Goal: Task Accomplishment & Management: Complete application form

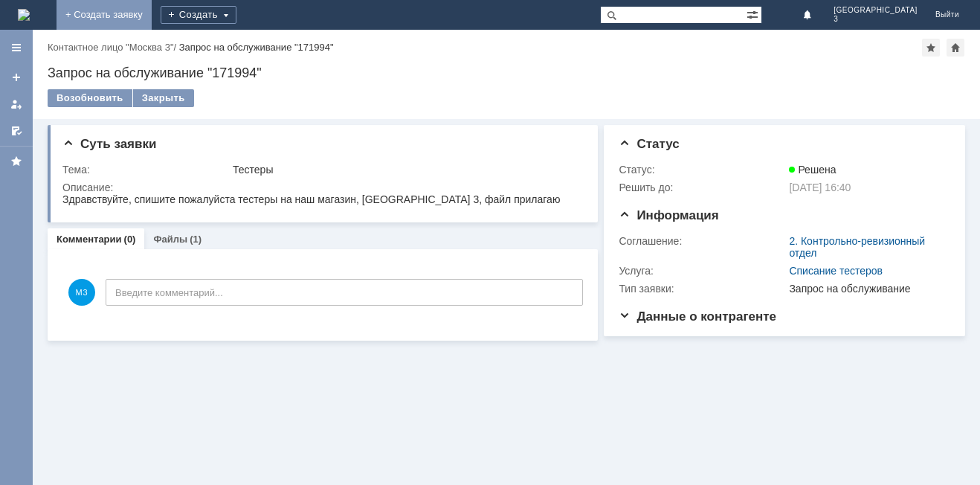
click at [152, 15] on link "+ Создать заявку" at bounding box center [103, 15] width 95 height 30
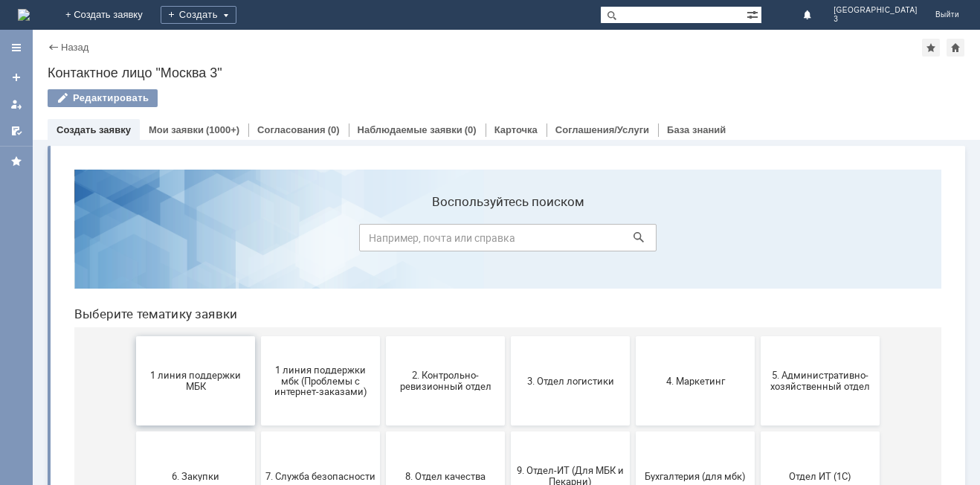
click at [214, 377] on span "1 линия поддержки МБК" at bounding box center [195, 380] width 110 height 22
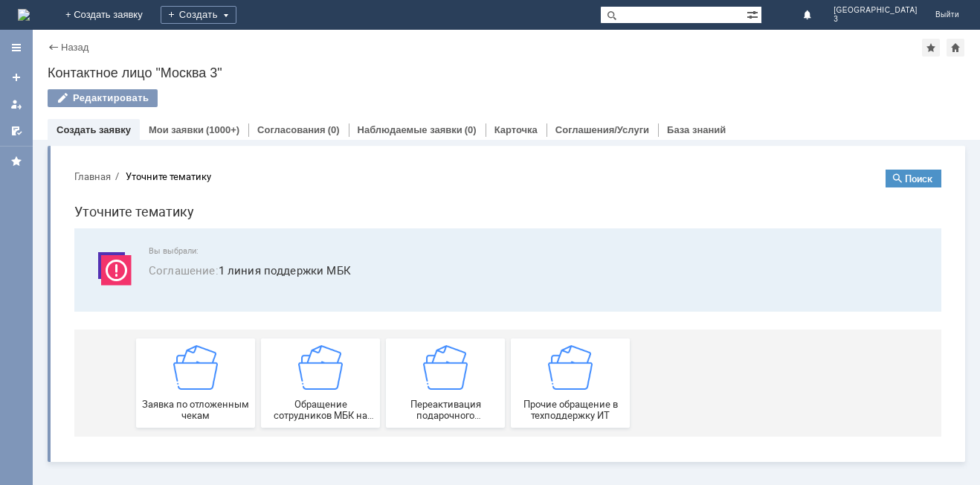
click at [214, 377] on img at bounding box center [195, 367] width 45 height 45
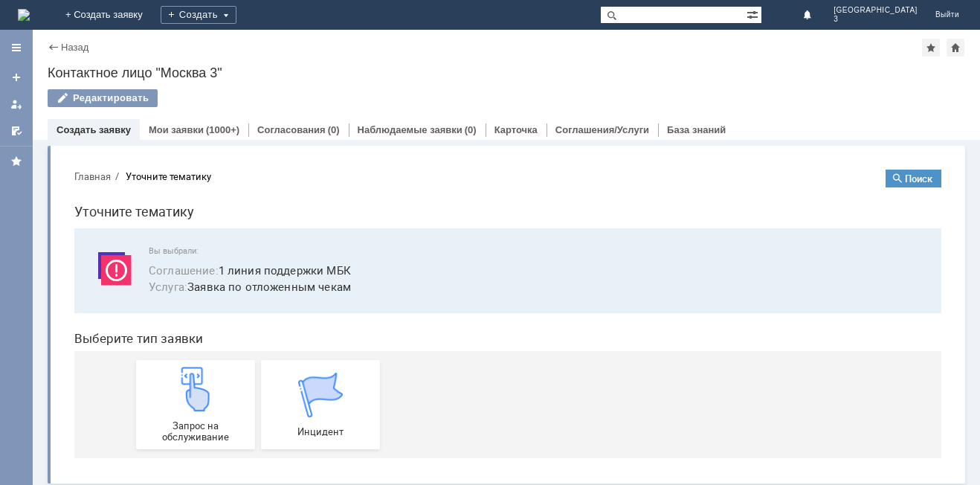
click at [214, 377] on div "Запрос на обслуживание" at bounding box center [195, 404] width 110 height 76
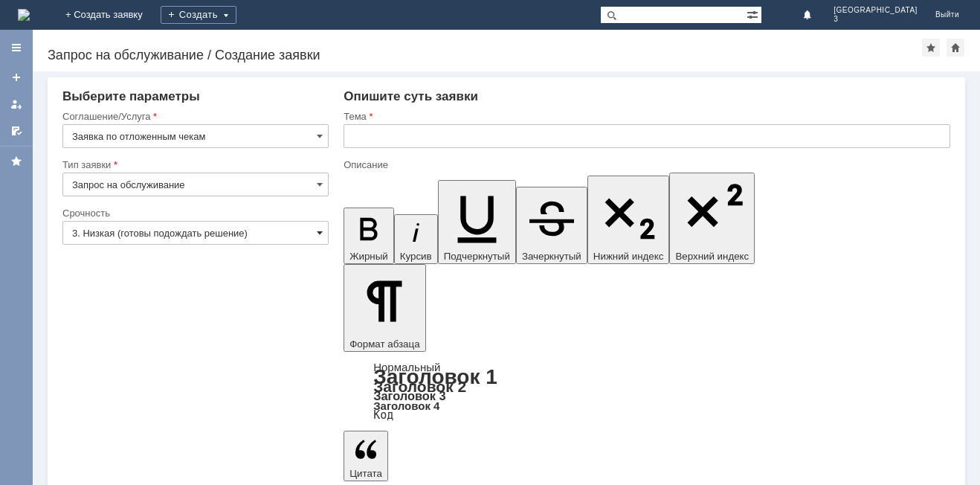
click at [320, 232] on span at bounding box center [320, 233] width 6 height 12
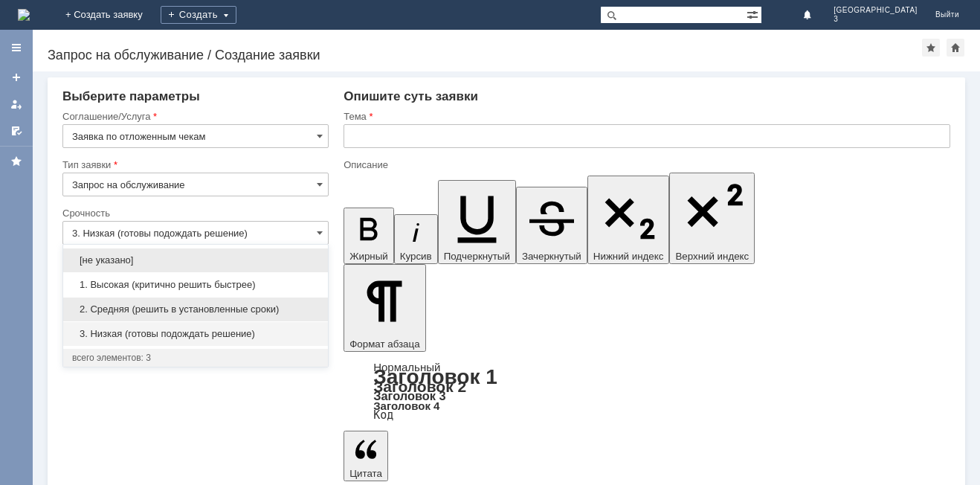
click at [288, 310] on span "2. Средняя (решить в установленные сроки)" at bounding box center [195, 309] width 247 height 12
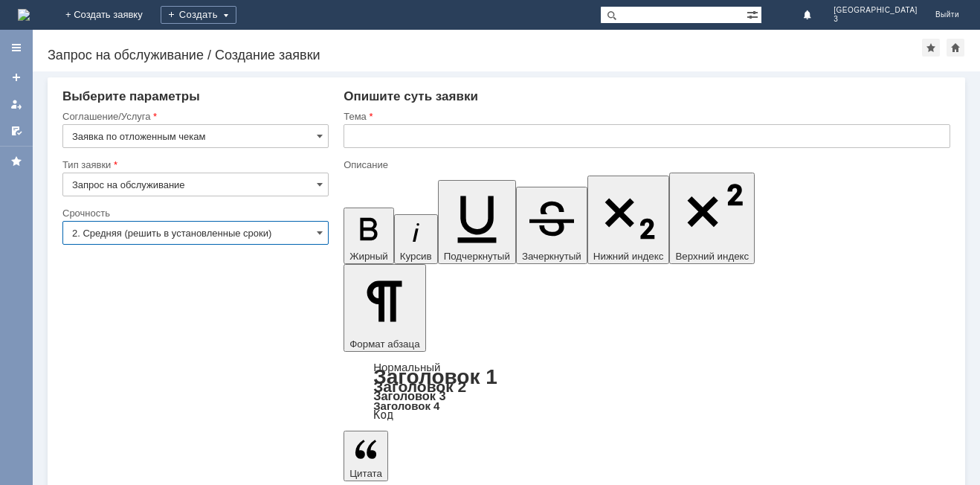
type input "2. Средняя (решить в установленные сроки)"
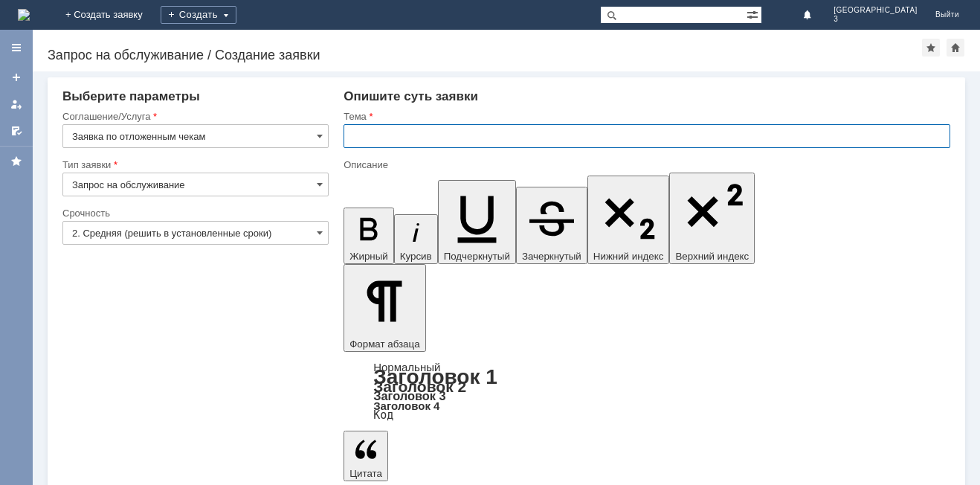
click at [356, 140] on input "text" at bounding box center [646, 136] width 607 height 24
type input "Отложенные чеки [DATE]"
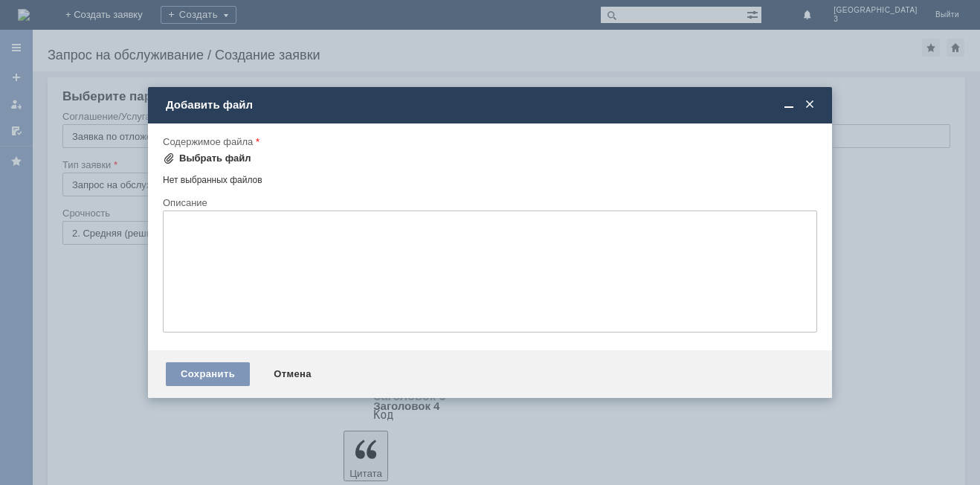
click at [183, 157] on div "Выбрать файл" at bounding box center [215, 158] width 72 height 12
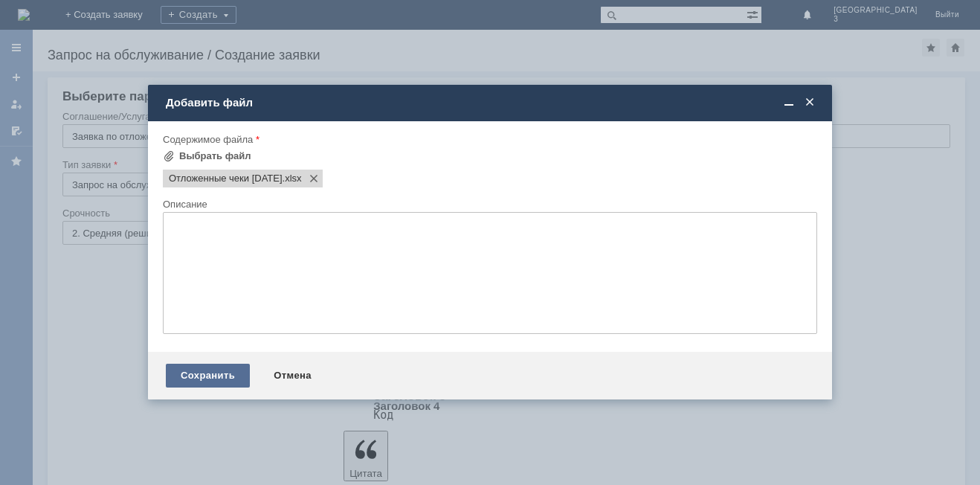
click at [236, 377] on div "Сохранить" at bounding box center [208, 376] width 84 height 24
